Goal: Task Accomplishment & Management: Use online tool/utility

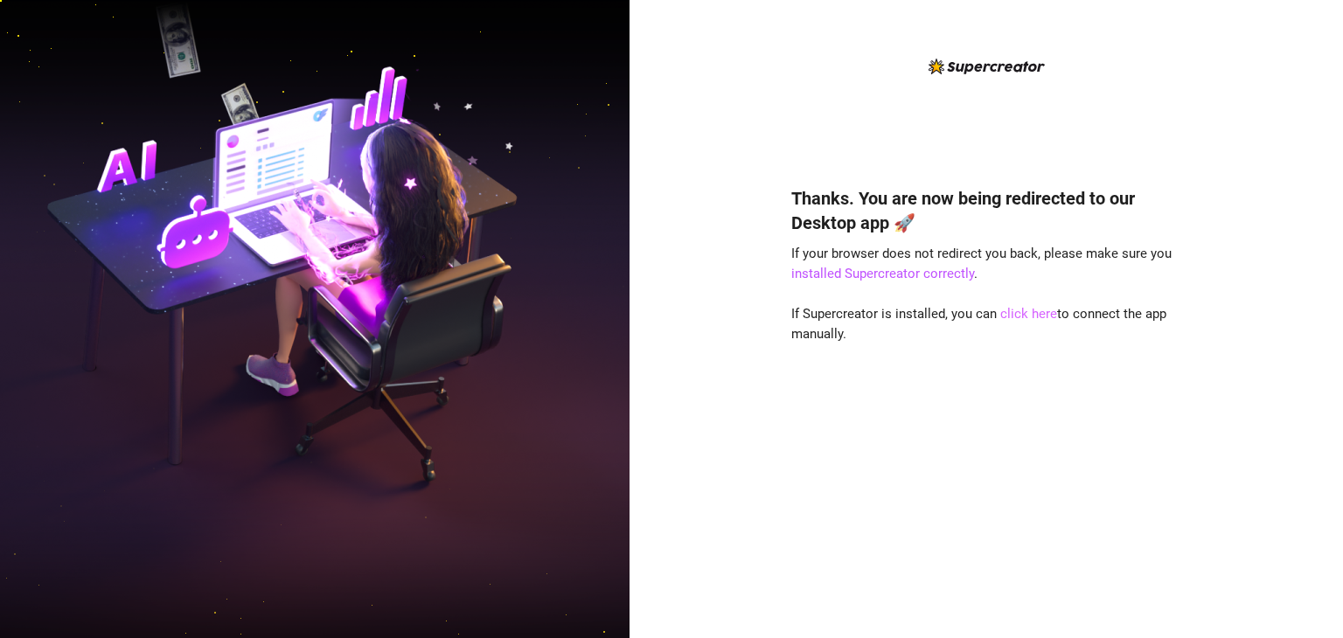
click at [1000, 318] on link "click here" at bounding box center [1028, 314] width 57 height 16
click at [1016, 316] on link "click here" at bounding box center [1028, 314] width 57 height 16
click at [1019, 316] on link "click here" at bounding box center [1028, 314] width 57 height 16
click at [1247, 396] on div "Thanks. You are now being redirected to our Desktop app 🚀 If your browser does …" at bounding box center [985, 319] width 713 height 638
click at [21, 256] on img at bounding box center [314, 319] width 629 height 789
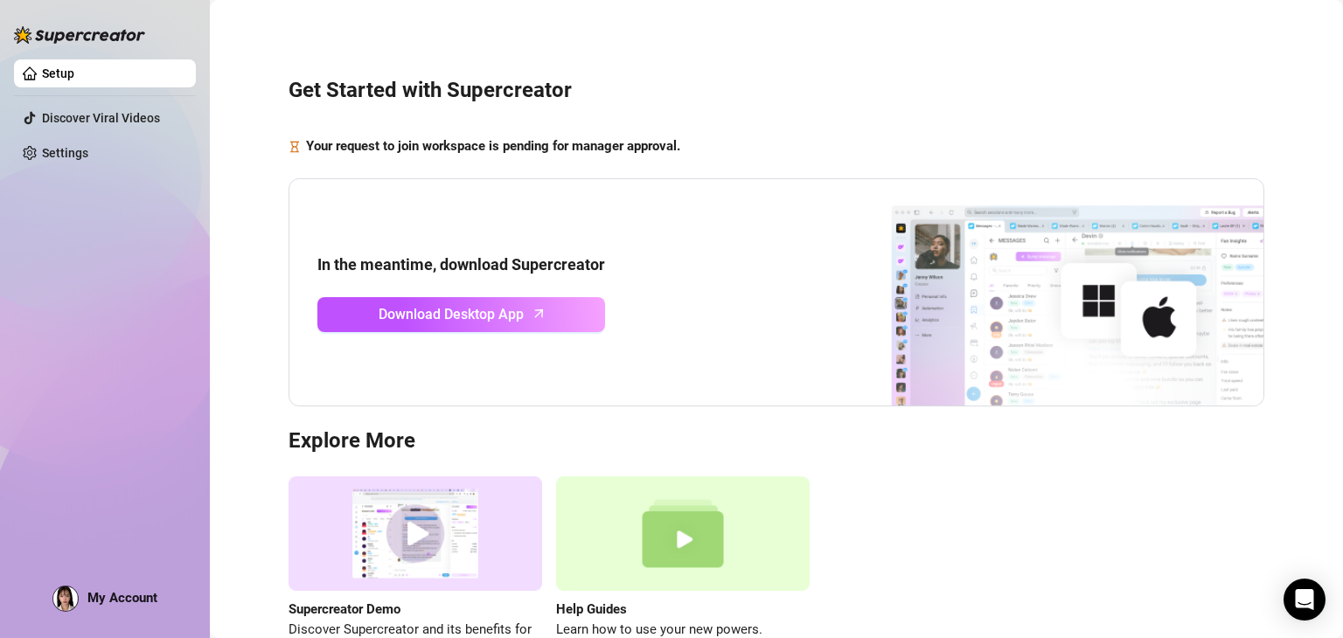
click at [1065, 554] on div "Supercreator Demo Discover Supercreator and its benefits for OnlyFans chatters.…" at bounding box center [776, 568] width 976 height 184
click at [102, 441] on div "Setup Discover Viral Videos Settings My Account" at bounding box center [105, 311] width 182 height 622
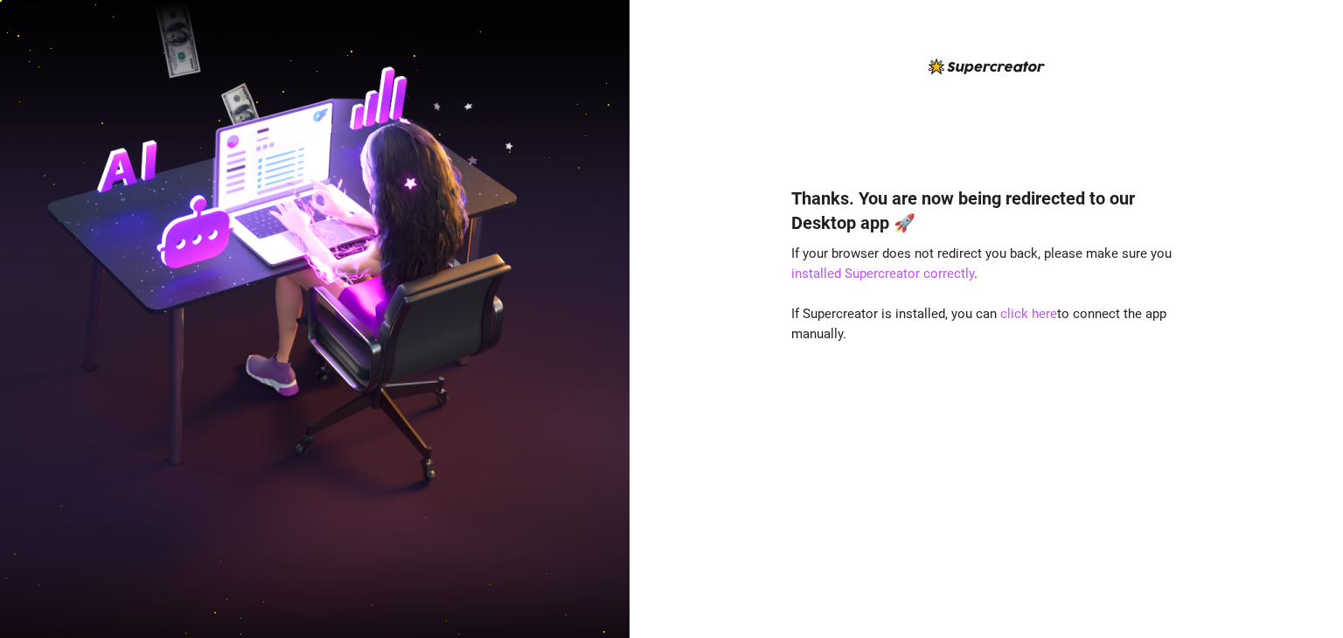
drag, startPoint x: 0, startPoint y: 388, endPoint x: 8, endPoint y: 400, distance: 14.5
click at [0, 389] on img at bounding box center [314, 319] width 629 height 789
click at [865, 277] on link "installed Supercreator correctly" at bounding box center [882, 274] width 183 height 16
click at [1024, 319] on link "click here" at bounding box center [1028, 314] width 57 height 16
click at [947, 268] on link "installed Supercreator correctly" at bounding box center [882, 274] width 183 height 16
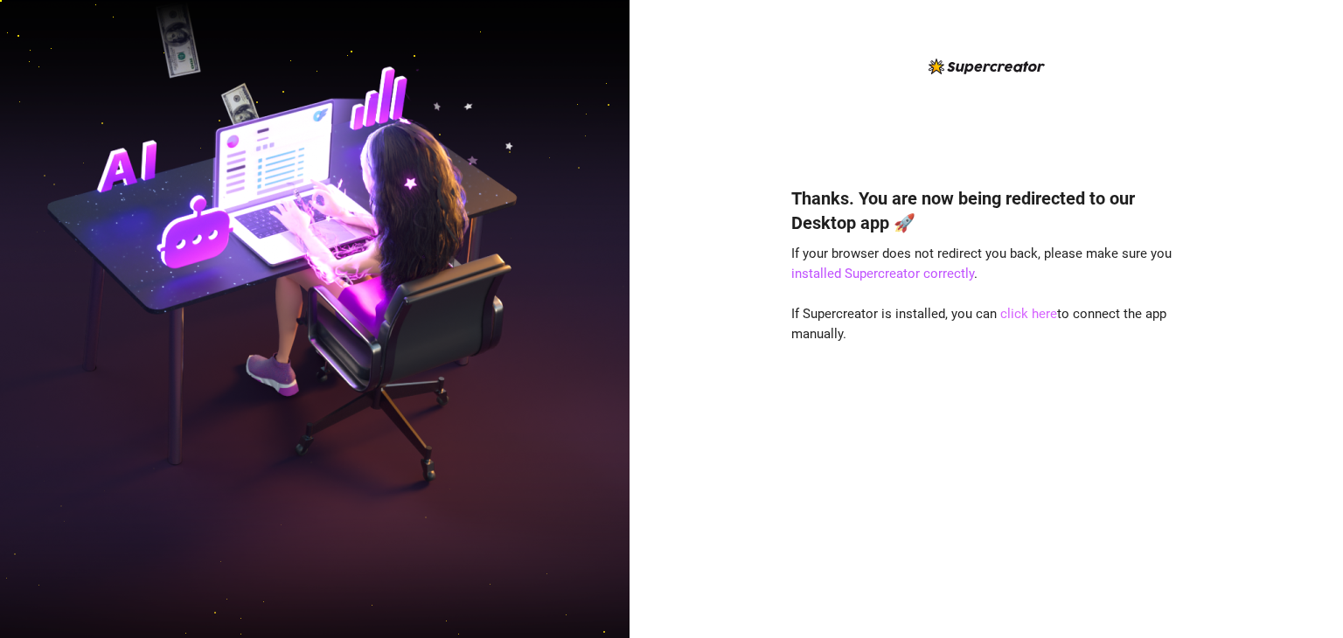
click at [1019, 316] on link "click here" at bounding box center [1028, 314] width 57 height 16
click at [1026, 313] on link "click here" at bounding box center [1028, 314] width 57 height 16
click at [1136, 161] on div "Thanks. You are now being redirected to our Desktop app 🚀 If your browser does …" at bounding box center [986, 333] width 390 height 554
click at [1032, 314] on link "click here" at bounding box center [1028, 314] width 57 height 16
click at [948, 274] on link "installed Supercreator correctly" at bounding box center [882, 274] width 183 height 16
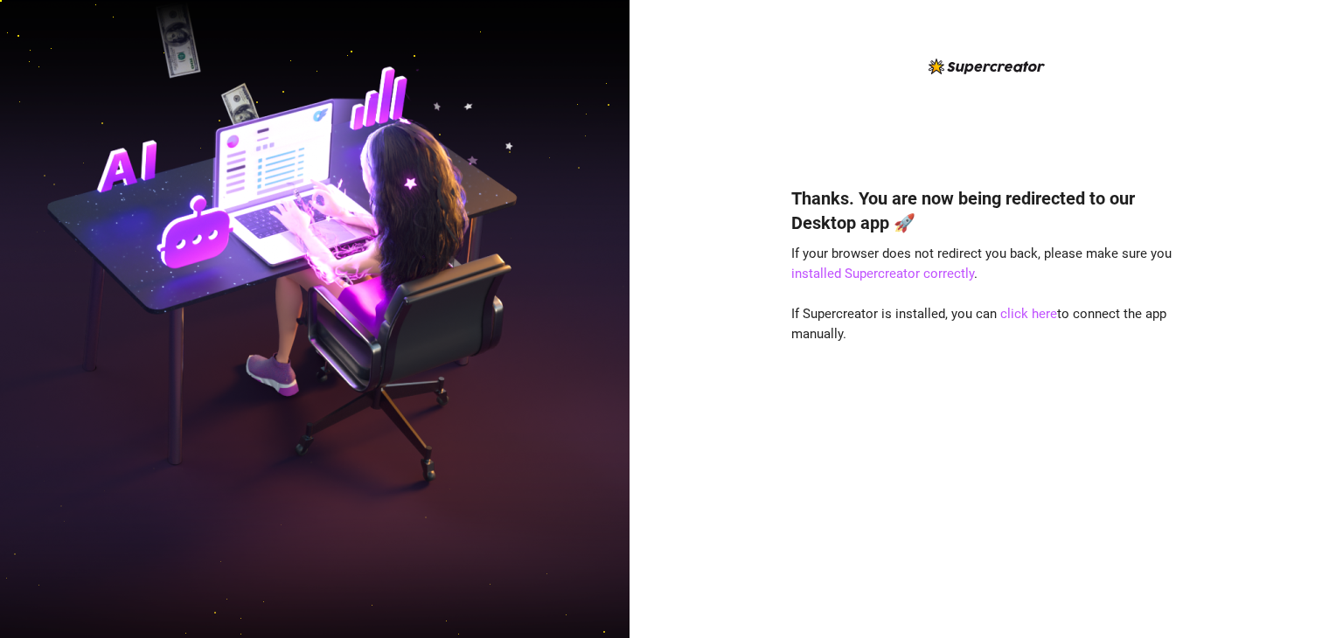
click at [1018, 323] on div "Thanks. You are now being redirected to our Desktop app 🚀 If your browser does …" at bounding box center [986, 387] width 390 height 448
click at [1018, 317] on link "click here" at bounding box center [1028, 314] width 57 height 16
click at [1298, 588] on div "Open Intercom Messenger" at bounding box center [1305, 600] width 46 height 46
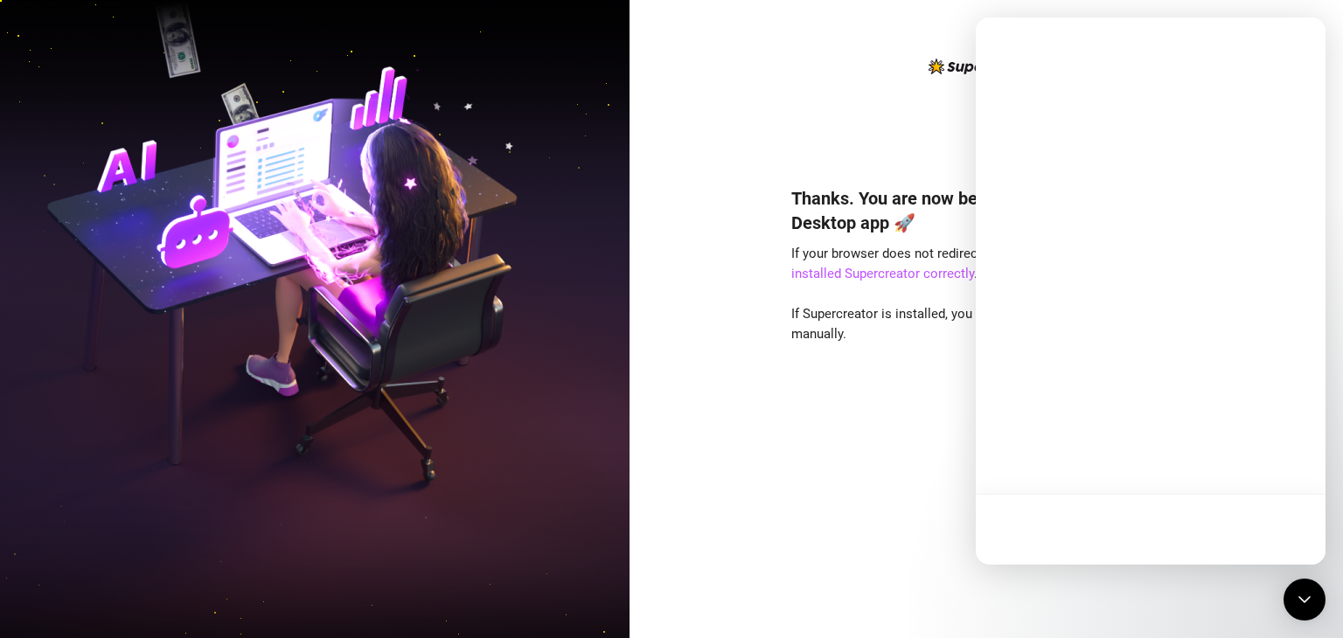
click at [845, 500] on div "Thanks. You are now being redirected to our Desktop app 🚀 If your browser does …" at bounding box center [986, 387] width 390 height 448
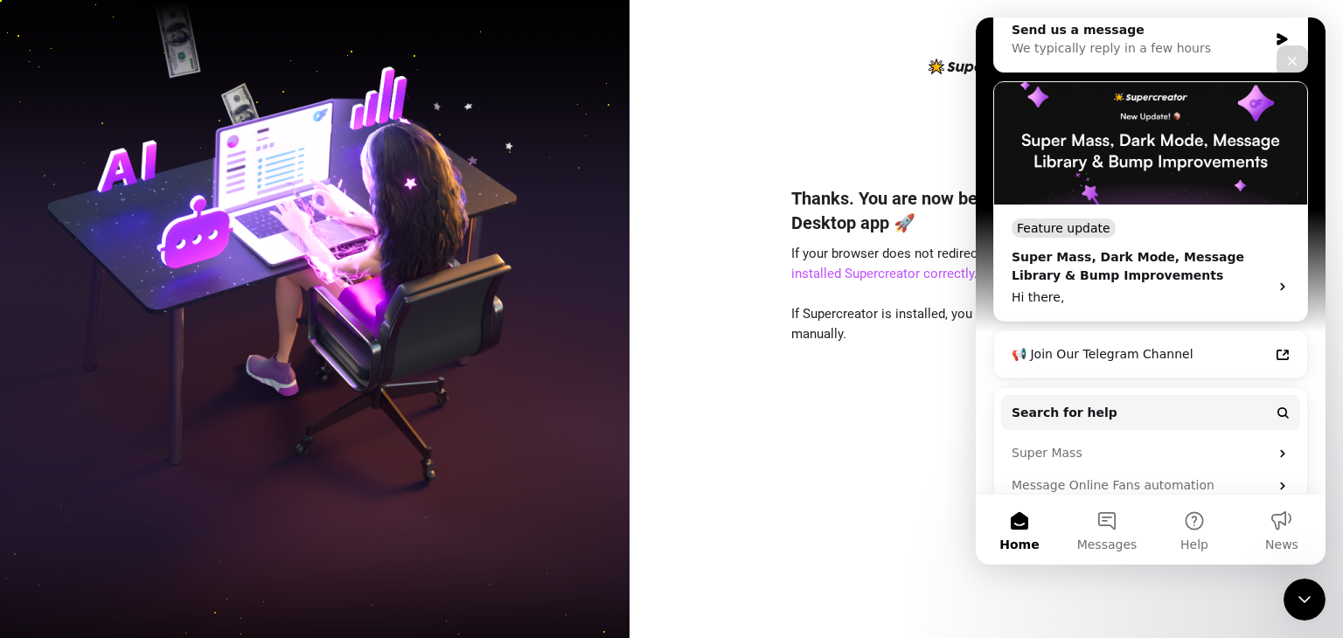
scroll to position [304, 0]
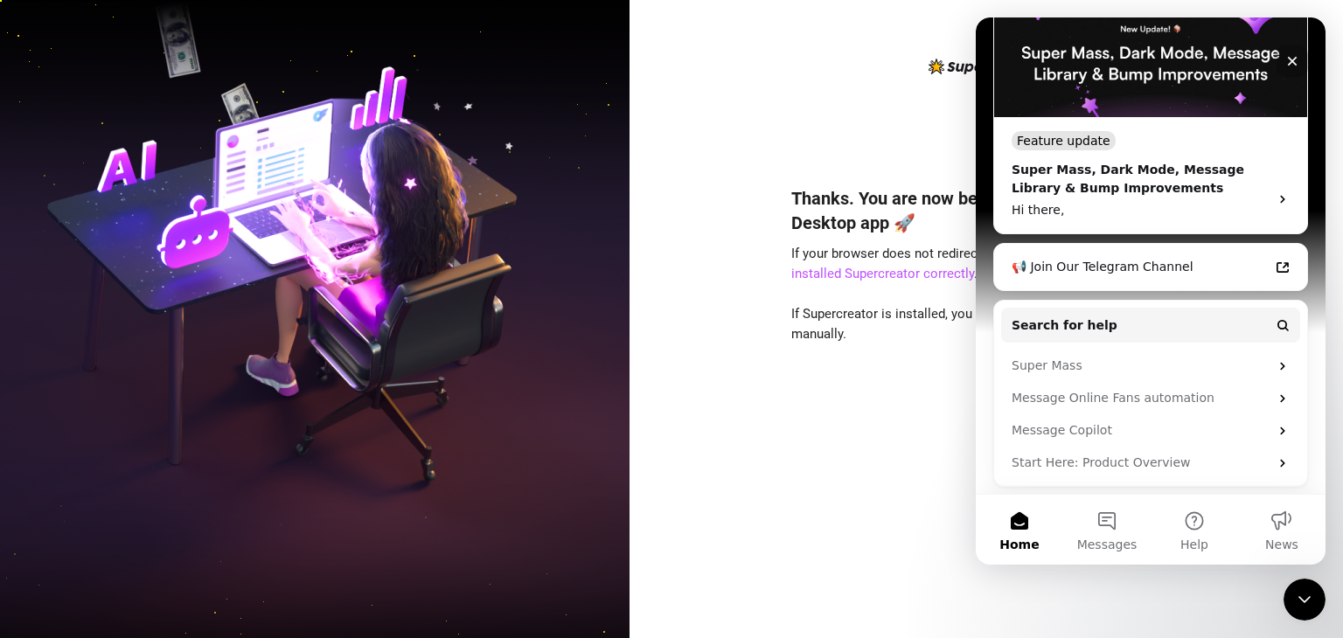
click at [924, 403] on div "Thanks. You are now being redirected to our Desktop app 🚀 If your browser does …" at bounding box center [986, 387] width 390 height 448
click at [1308, 64] on div "T Hi [PERSON_NAME] 👋 How can we help? Send us a message We typically reply in a…" at bounding box center [1151, 104] width 350 height 782
click at [1297, 66] on icon "Close" at bounding box center [1292, 61] width 14 height 14
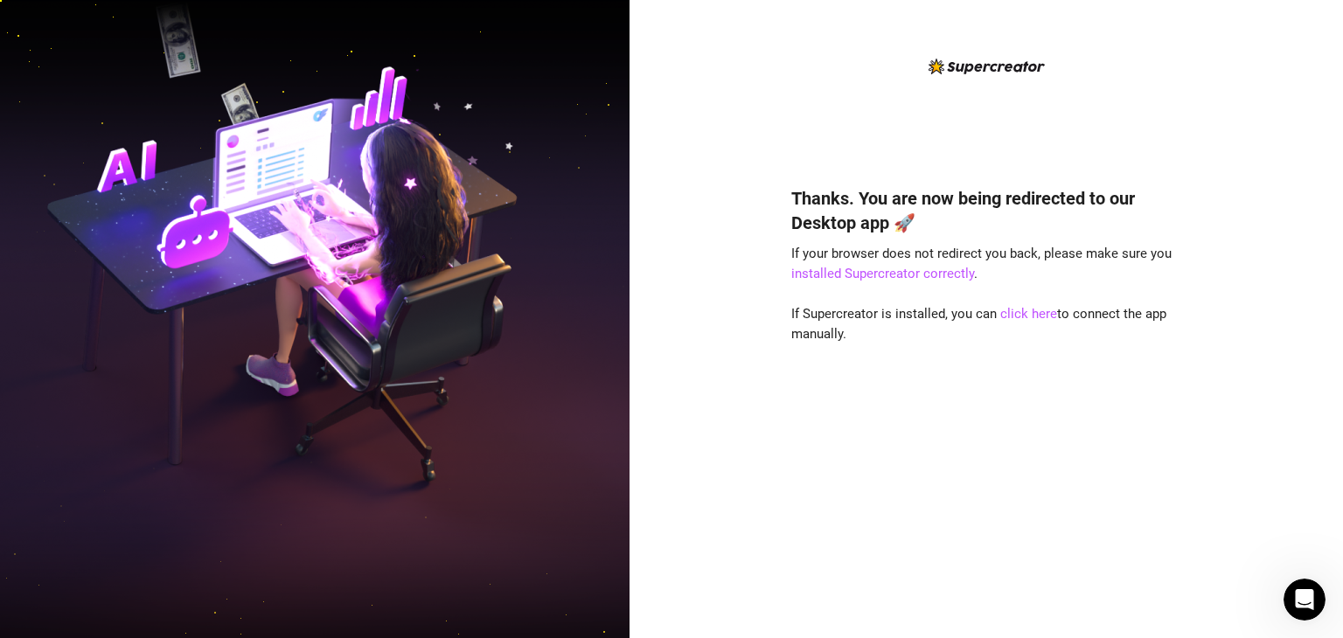
scroll to position [0, 0]
click at [1029, 311] on link "click here" at bounding box center [1028, 314] width 57 height 16
click at [1119, 212] on h4 "Thanks. You are now being redirected to our Desktop app 🚀" at bounding box center [986, 210] width 390 height 49
